Goal: Book appointment/travel/reservation

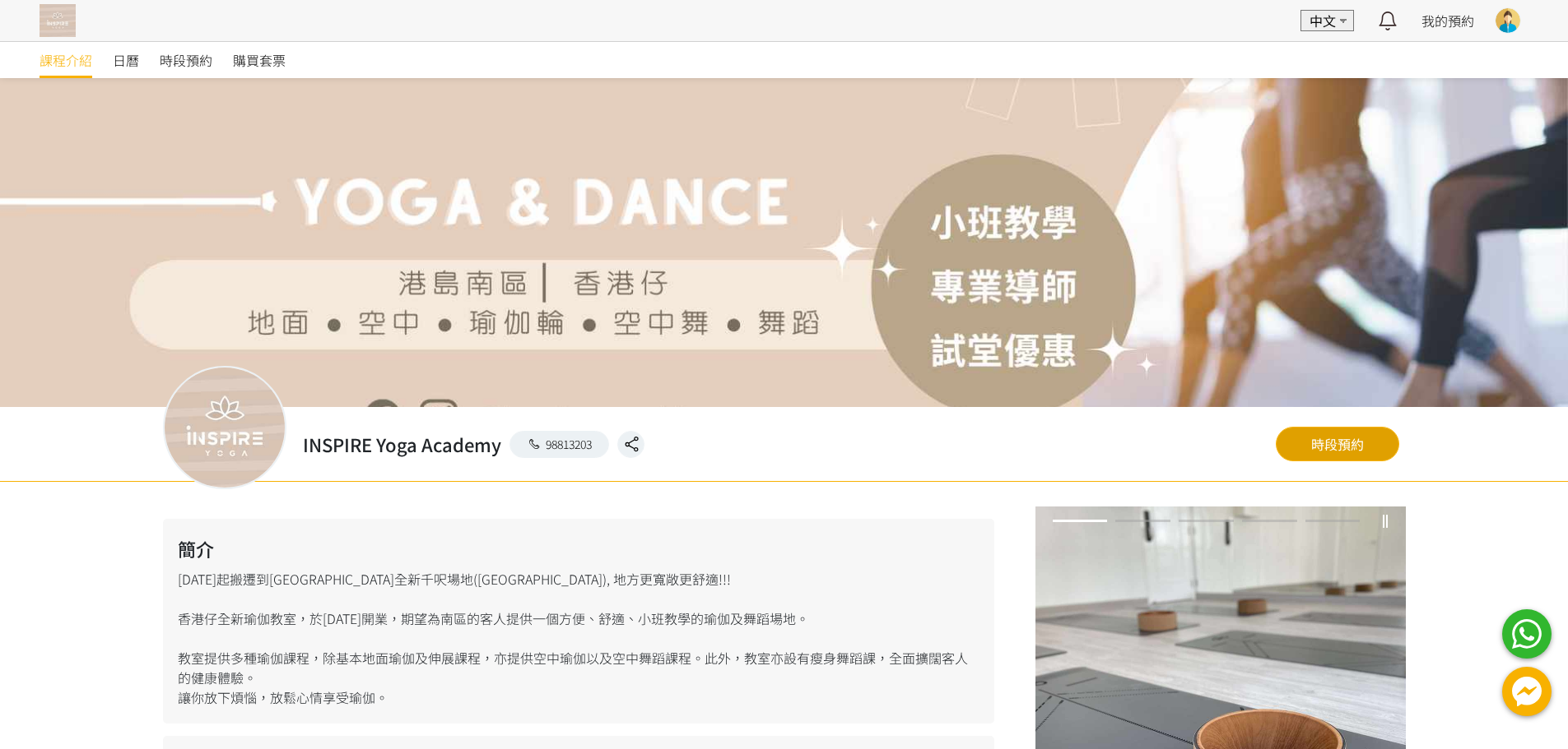
click at [1334, 449] on link "時段預約" at bounding box center [1337, 444] width 124 height 35
